Goal: Check status

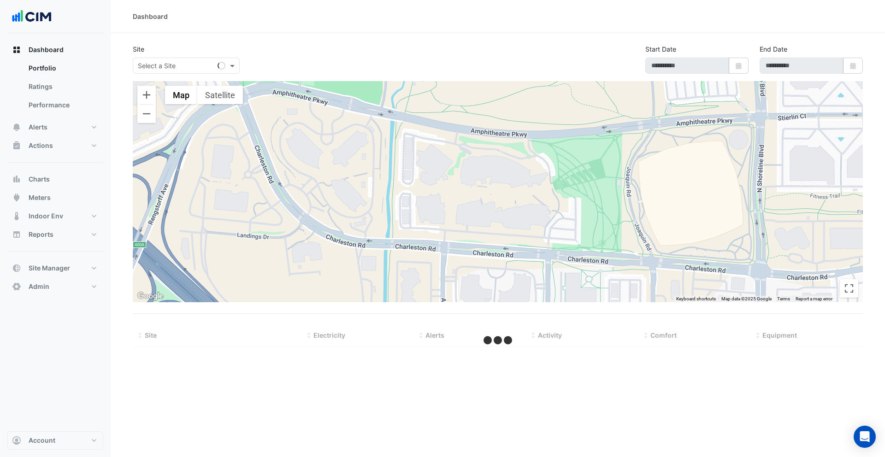
type input "**********"
select select "***"
